Goal: Check status: Check status

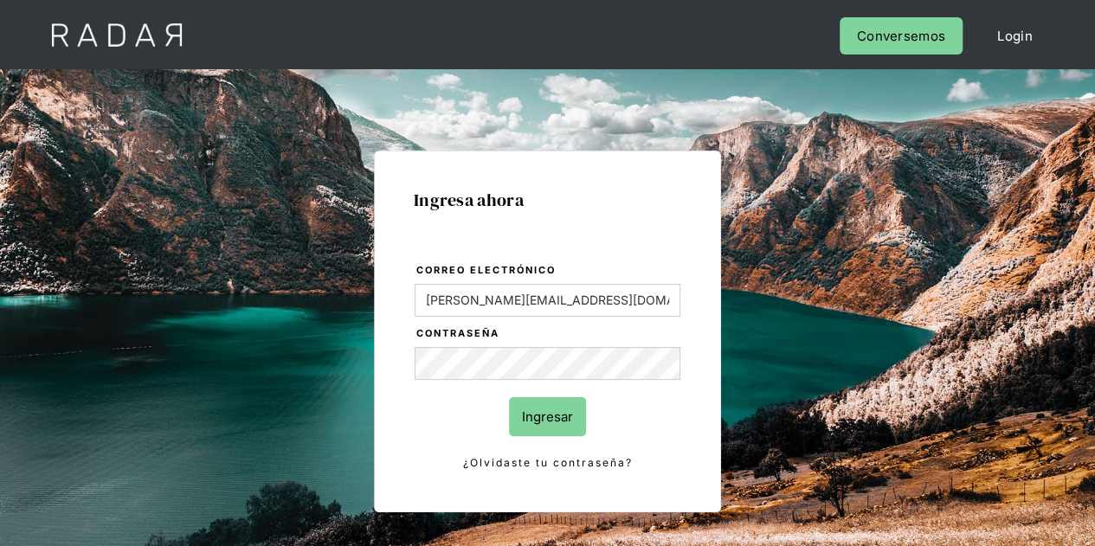
click at [536, 415] on input "Ingresar" at bounding box center [547, 416] width 77 height 39
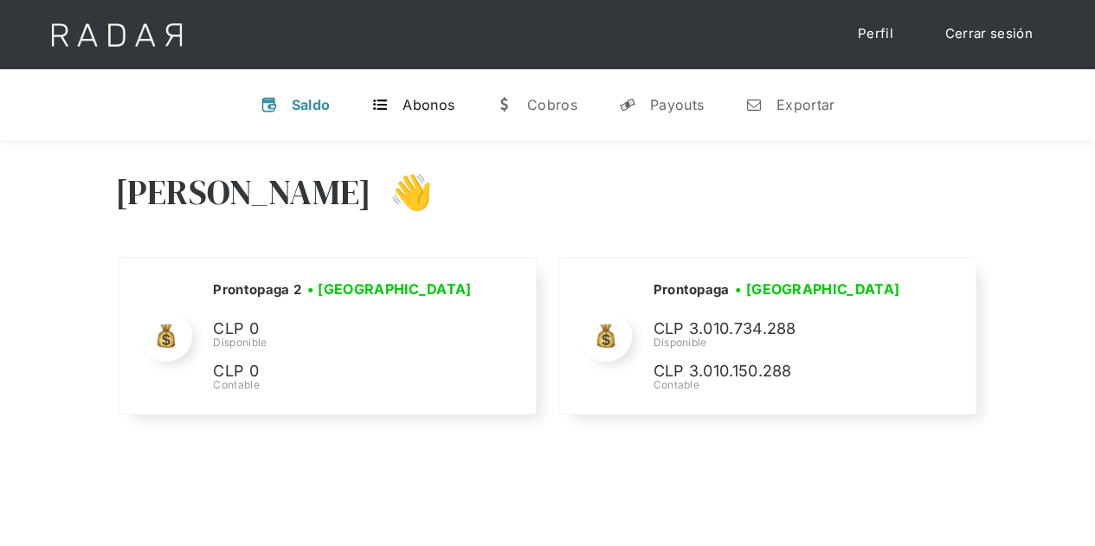
select select "prontopaga"
click at [668, 104] on div "Payouts" at bounding box center [677, 104] width 54 height 17
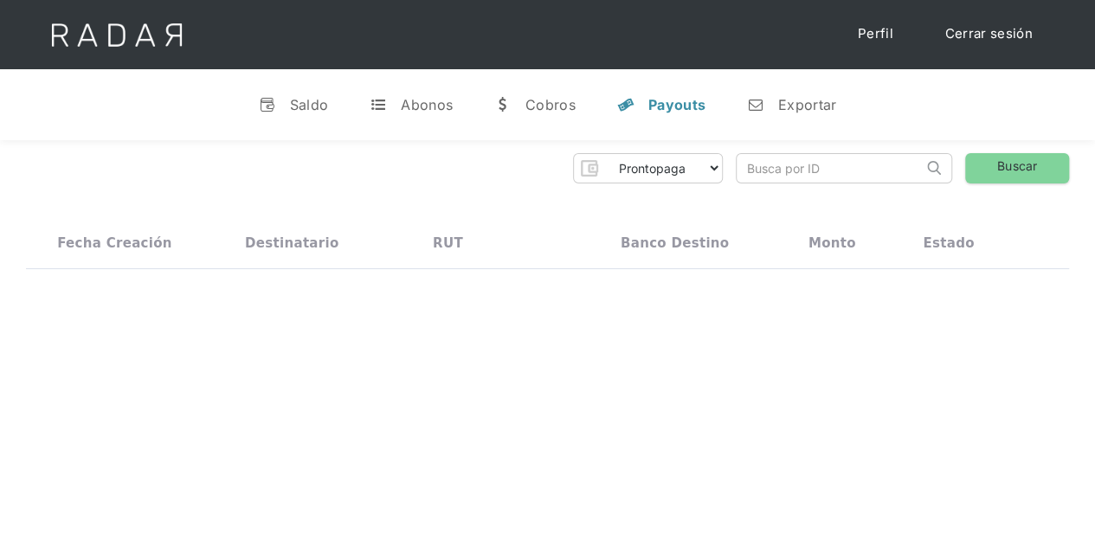
click at [784, 168] on input "search" at bounding box center [830, 168] width 186 height 29
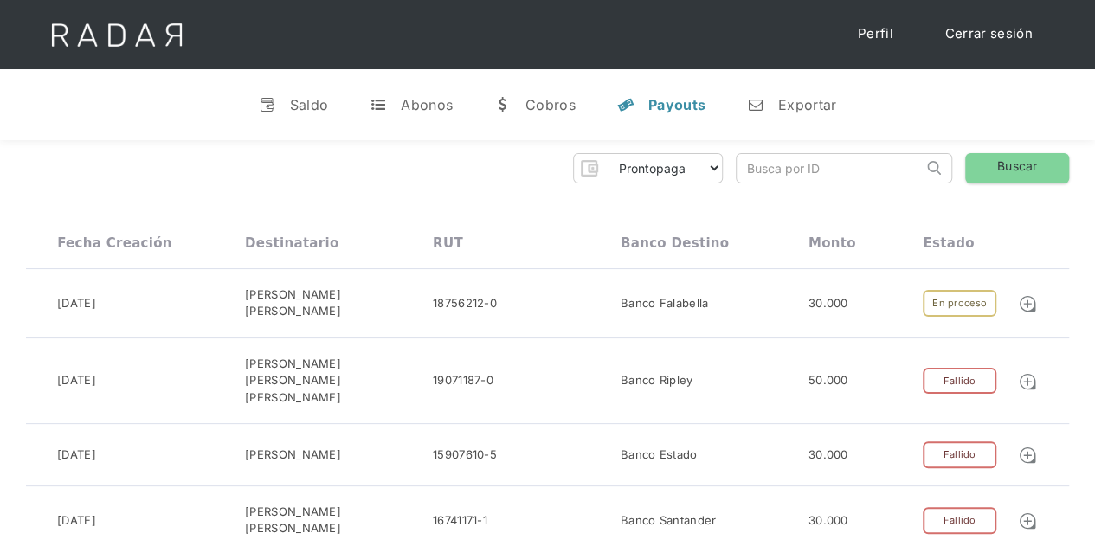
paste input "a3b974c2-1815-4a5e-bc3b-1646b5b2e78a"
click at [999, 165] on link "Buscar" at bounding box center [1017, 168] width 104 height 30
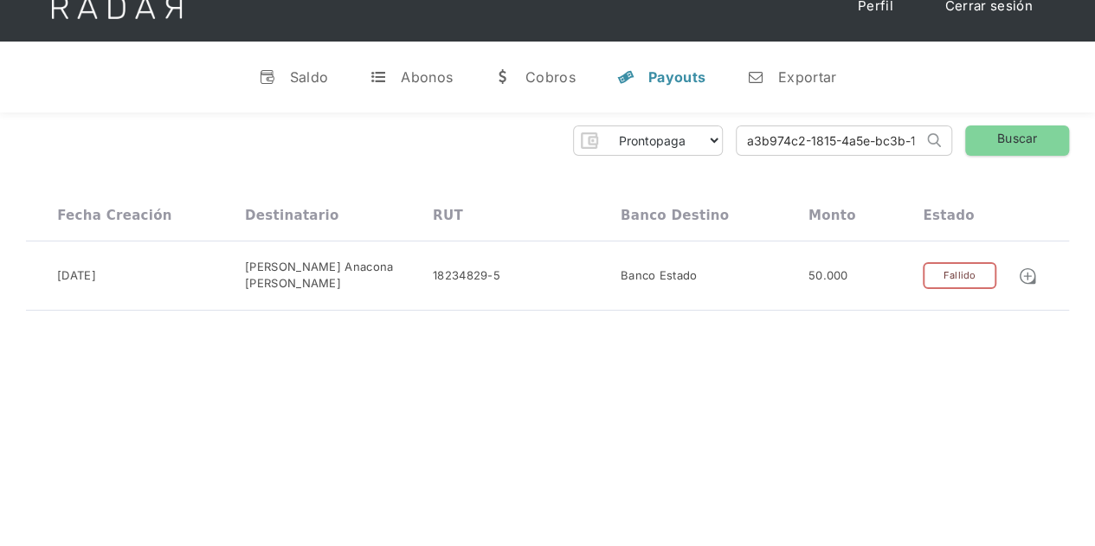
scroll to position [0, 0]
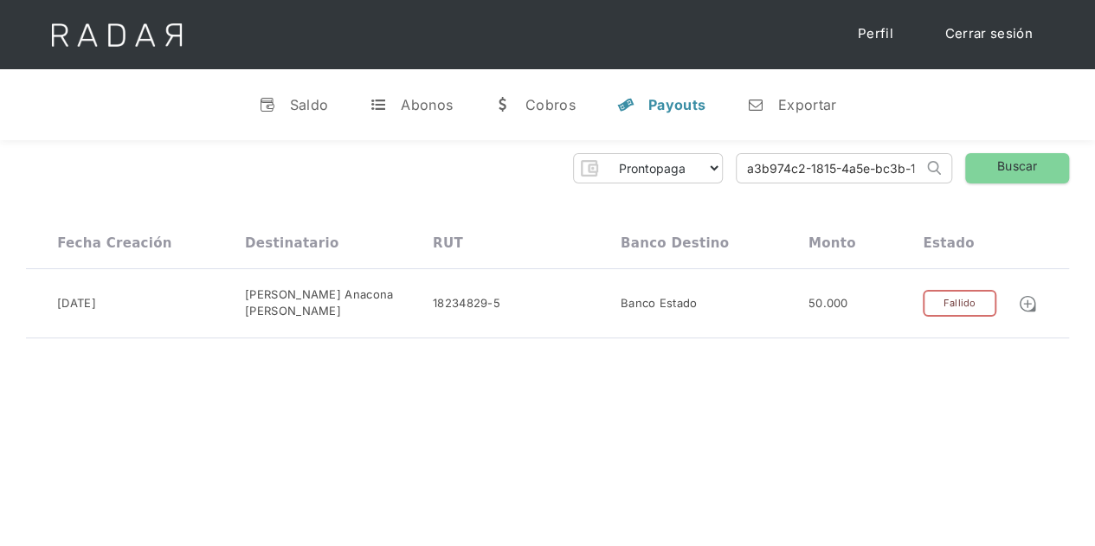
click at [819, 163] on input "a3b974c2-1815-4a5e-bc3b-1646b5b2e78a" at bounding box center [830, 168] width 186 height 29
paste input "46d6050e-029c-46cc-aae1-07e0d1791d79"
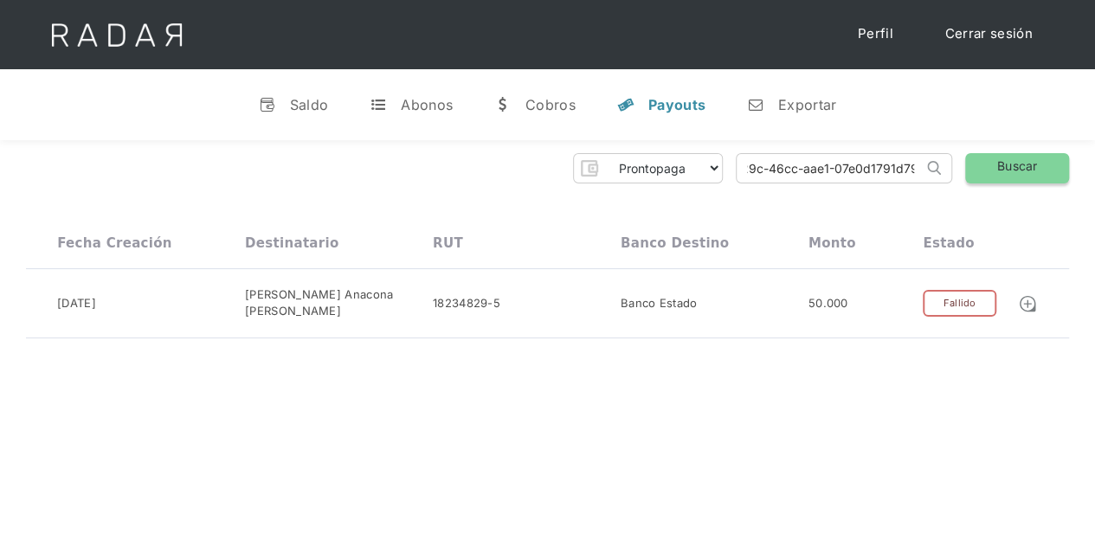
click at [1007, 178] on link "Buscar" at bounding box center [1017, 168] width 104 height 30
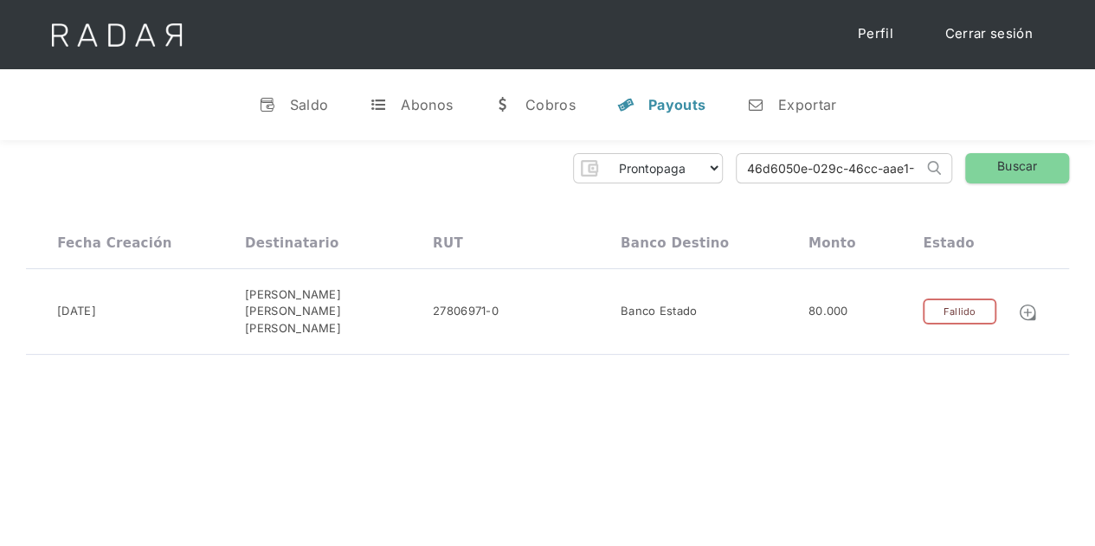
click at [807, 165] on input "46d6050e-029c-46cc-aae1-07e0d1791d79" at bounding box center [830, 168] width 186 height 29
paste input "f3a77200-dbc9-4f66-a553-11379e552b11"
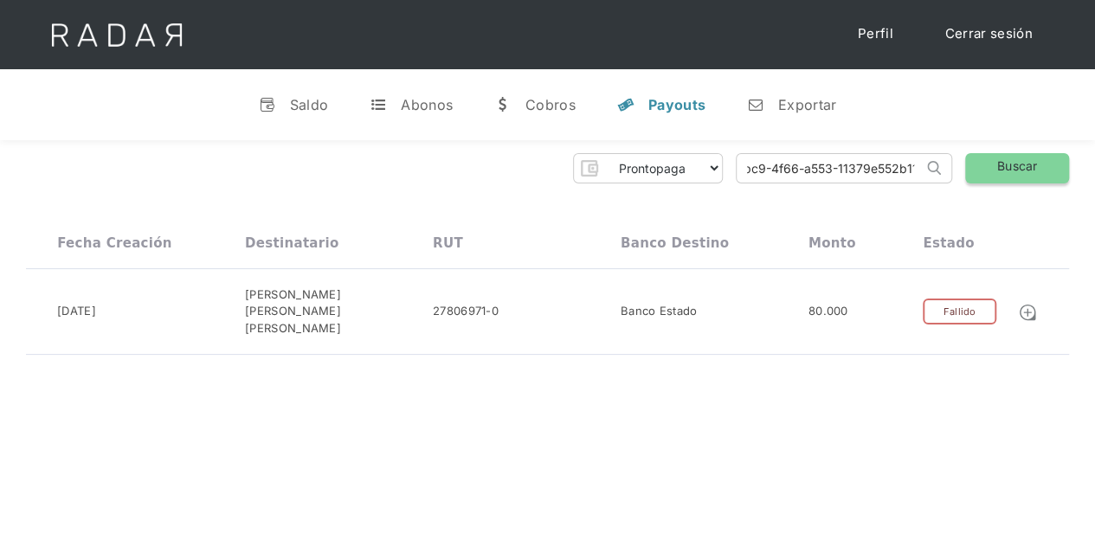
click at [1027, 175] on link "Buscar" at bounding box center [1017, 168] width 104 height 30
click at [804, 173] on input "f3a77200-dbc9-4f66-a553-11379e552b11" at bounding box center [830, 168] width 186 height 29
click at [799, 171] on input "f3a77200-dbc9-4f66-a553-11379e552b11" at bounding box center [830, 168] width 186 height 29
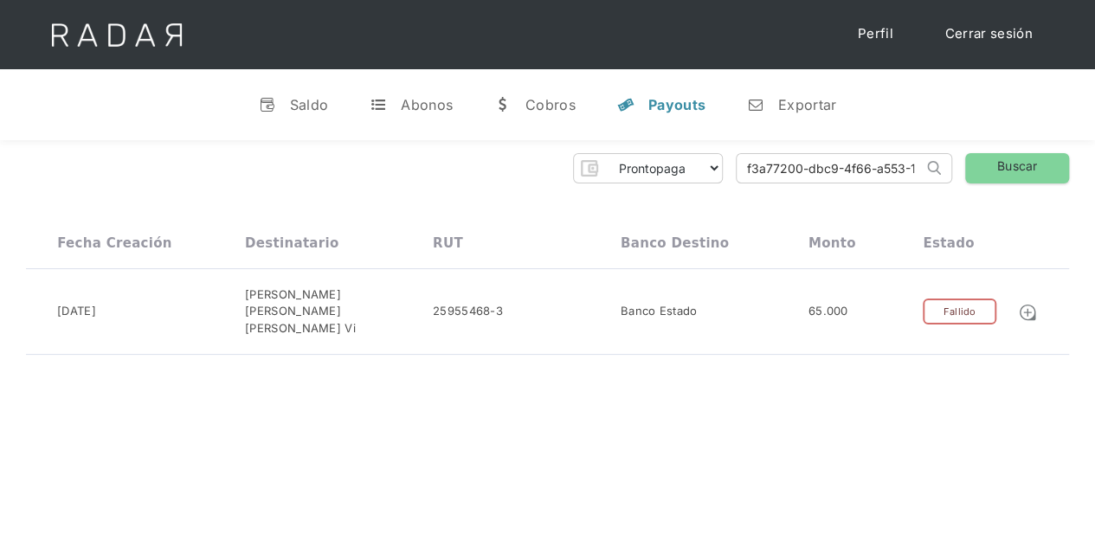
click at [799, 171] on input "f3a77200-dbc9-4f66-a553-11379e552b11" at bounding box center [830, 168] width 186 height 29
paste input "83d2d7dd-9009-4806-bed8-0e2951a27388"
click at [1010, 171] on link "Buscar" at bounding box center [1017, 168] width 104 height 30
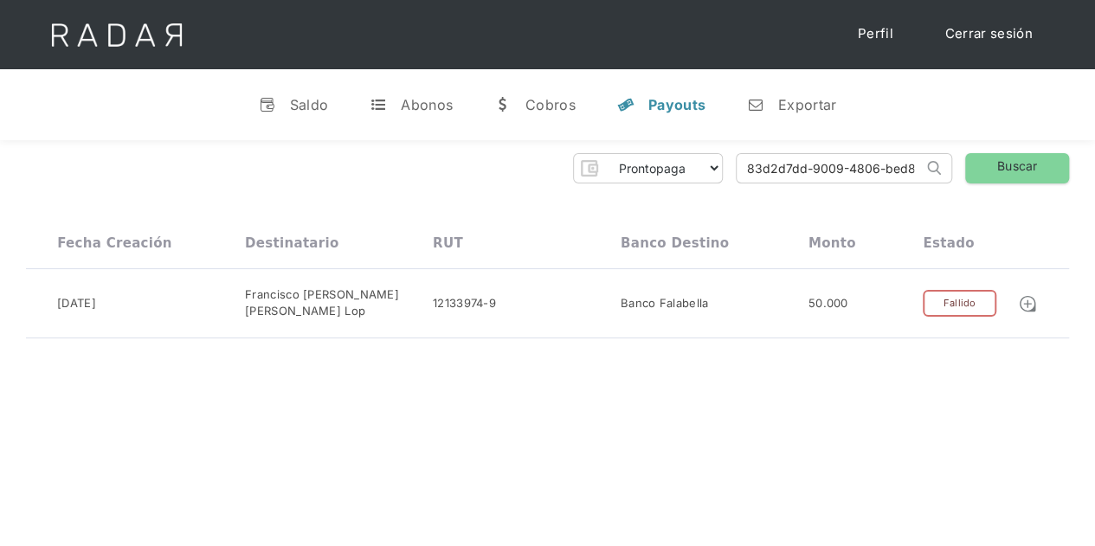
click at [781, 160] on input "83d2d7dd-9009-4806-bed8-0e2951a27388" at bounding box center [830, 168] width 186 height 29
paste input "b0f7a899-1454-4d6b-8f31-48490be935f7"
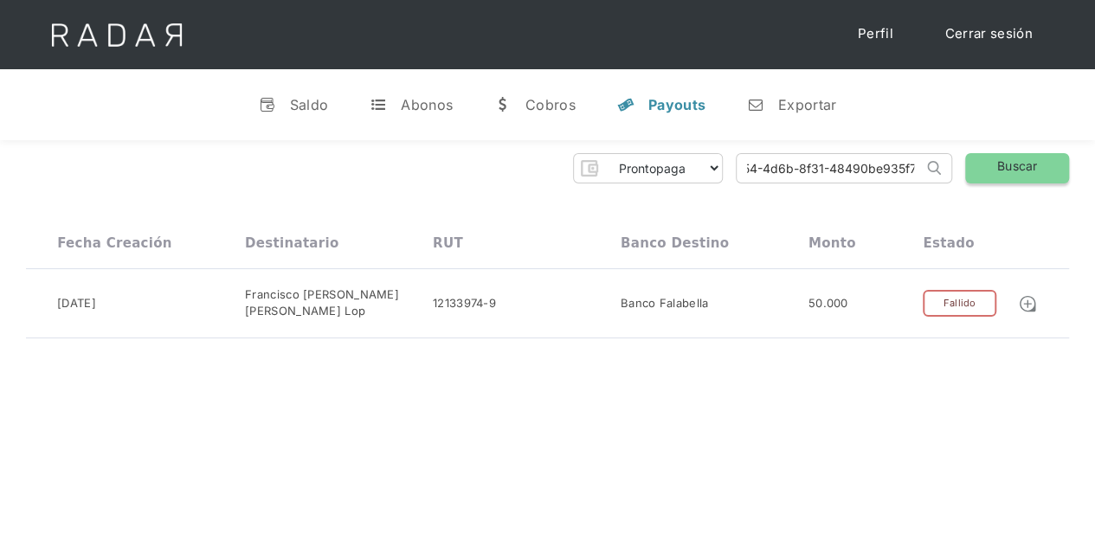
click at [1060, 161] on link "Buscar" at bounding box center [1017, 168] width 104 height 30
click at [820, 177] on input "b0f7a899-1454-4d6b-8f31-48490be935f7" at bounding box center [830, 168] width 186 height 29
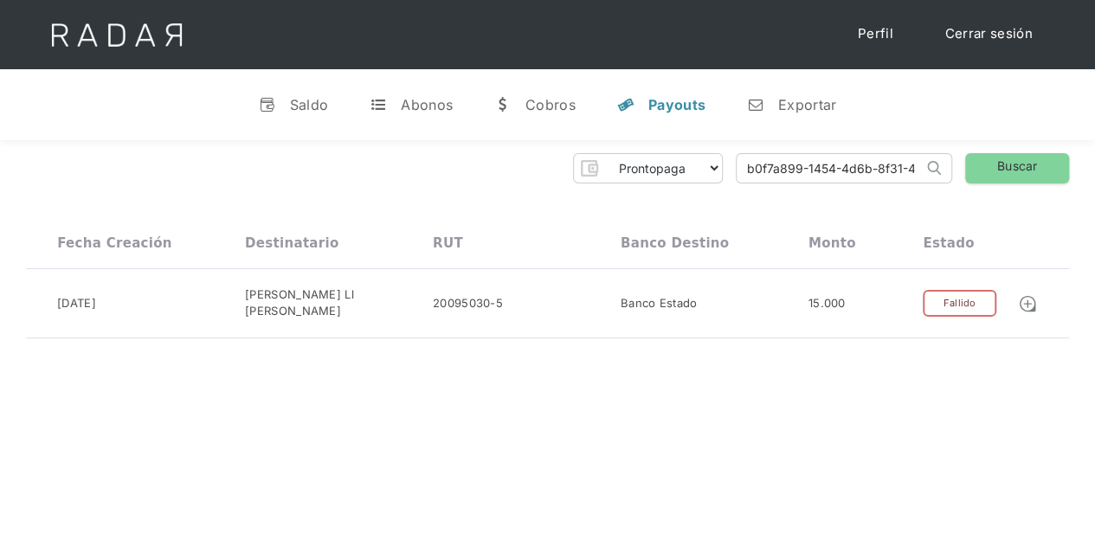
paste input "6f4eddb1-6d57-4034-9583-b9ce6d617d8a"
click at [1025, 171] on link "Buscar" at bounding box center [1017, 168] width 104 height 30
click at [826, 174] on input "6f4eddb1-6d57-4034-9583-b9ce6d617d8a" at bounding box center [830, 168] width 186 height 29
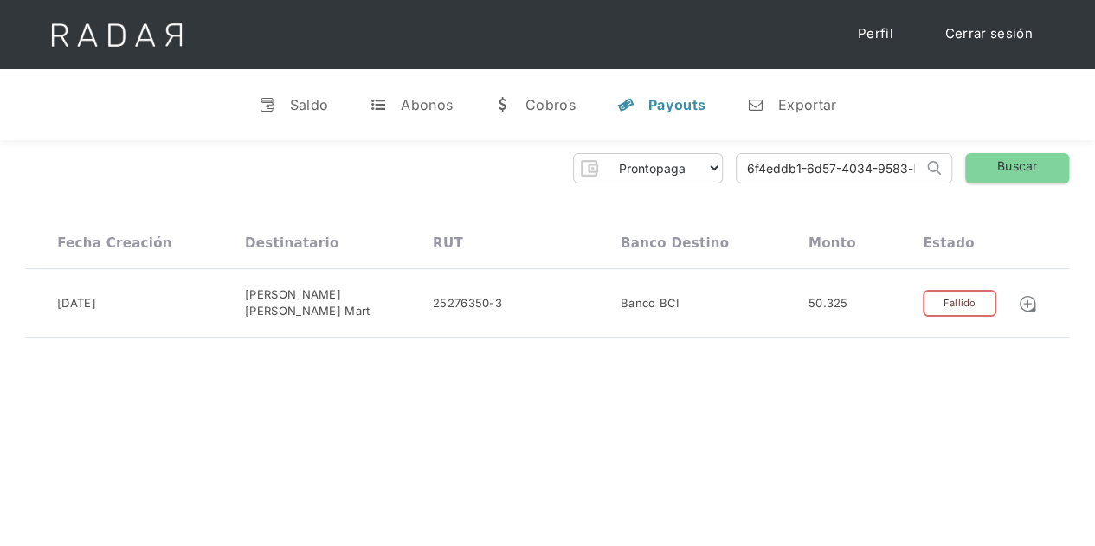
paste input "f404c3ad-e168-44e4-8faa-1af79da742dc"
type input "f404c3ad-e168-44e4-8faa-1af79da742dc"
click at [1034, 166] on link "Buscar" at bounding box center [1017, 168] width 104 height 30
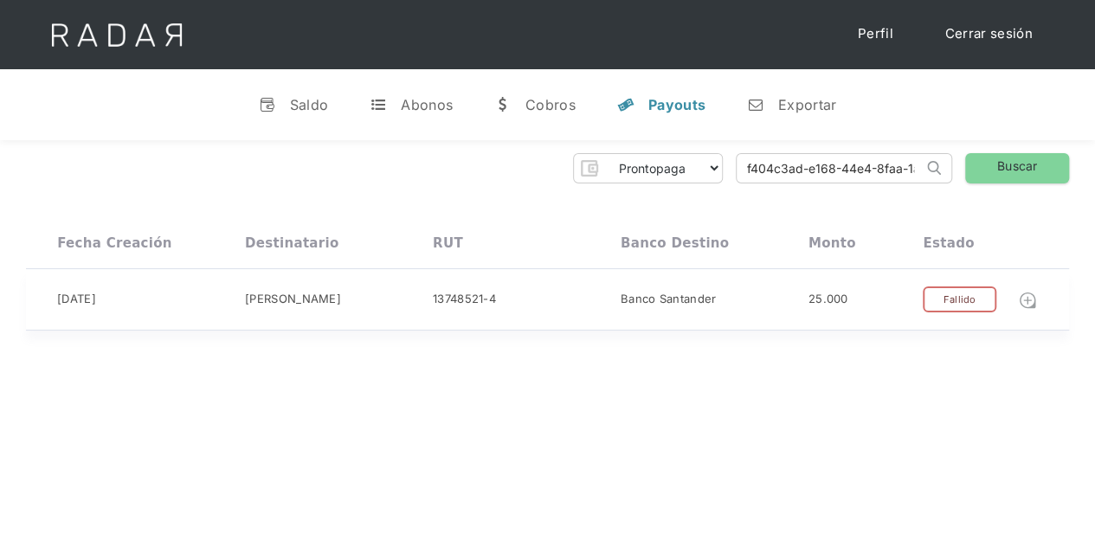
click at [1023, 302] on img at bounding box center [1027, 300] width 19 height 19
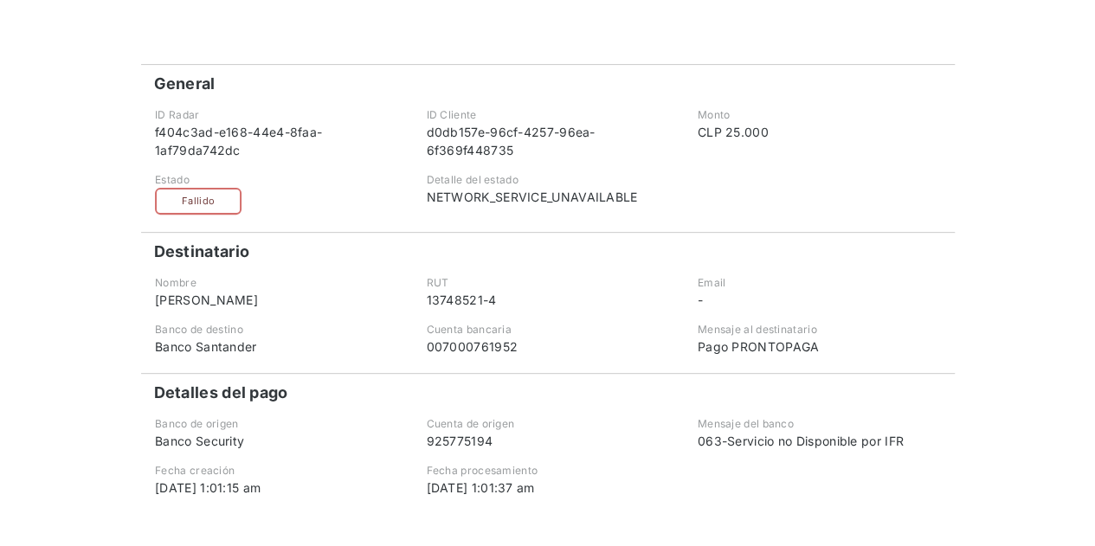
scroll to position [173, 0]
